Goal: Information Seeking & Learning: Learn about a topic

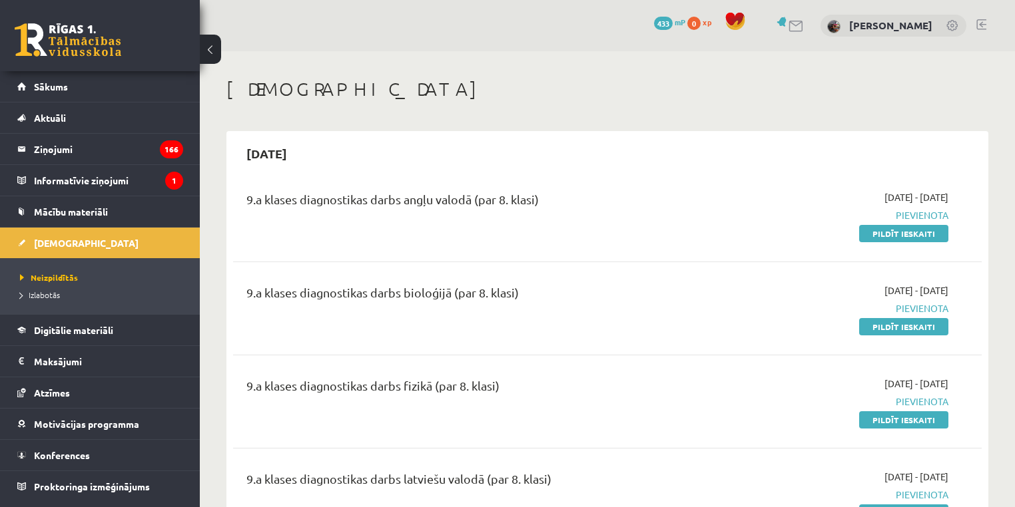
scroll to position [434, 0]
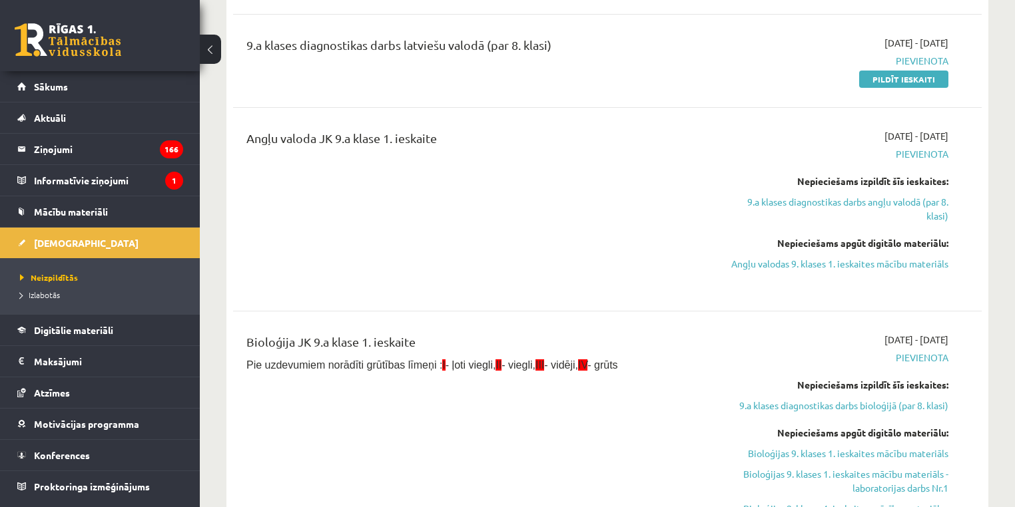
click at [71, 93] on link "Sākums" at bounding box center [100, 86] width 166 height 31
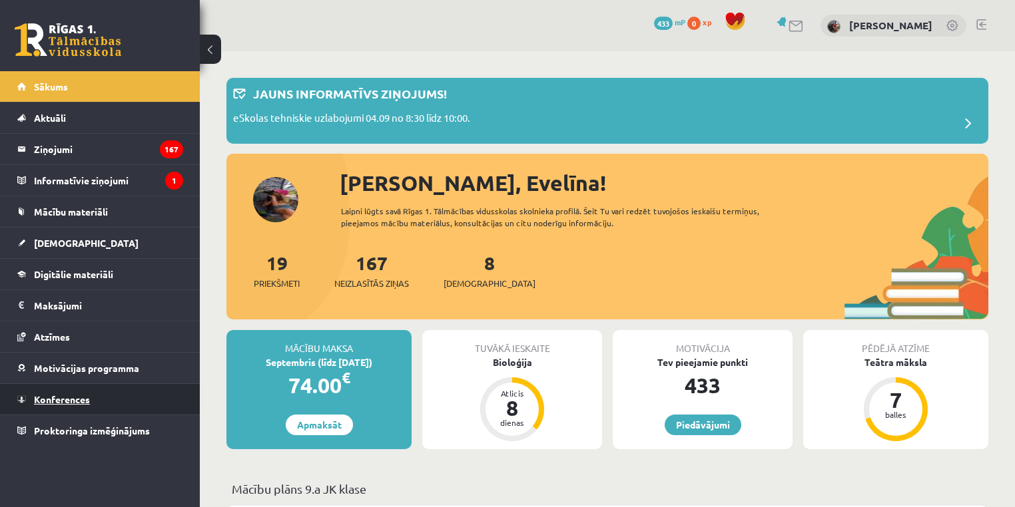
click at [143, 388] on link "Konferences" at bounding box center [100, 399] width 166 height 31
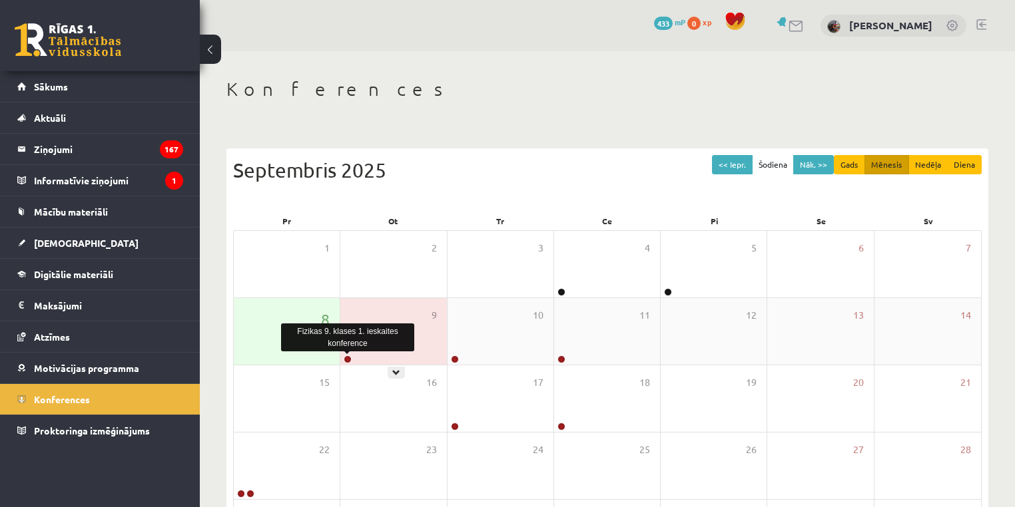
click at [345, 356] on link at bounding box center [348, 360] width 8 height 8
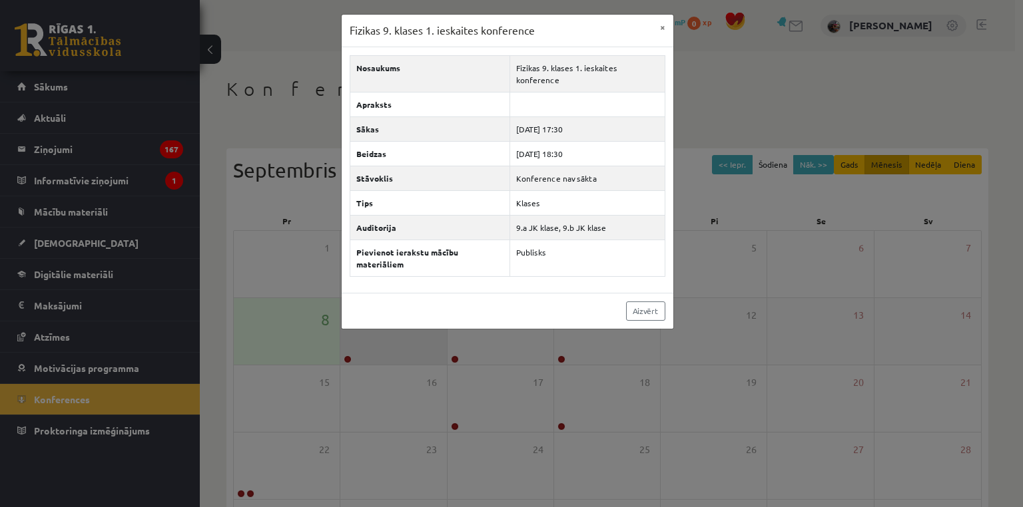
click at [345, 356] on div "Fizikas 9. klases 1. ieskaites konference × Nosaukums Fizikas 9. klases 1. iesk…" at bounding box center [511, 253] width 1023 height 507
